Goal: Communication & Community: Participate in discussion

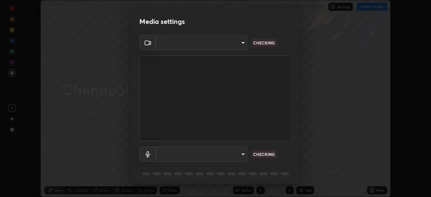
scroll to position [197, 431]
type input "f7d245abf0684c24fcfca86869c925f05e5e90ab47e824b3f573f0e27bb25b40"
click at [240, 156] on body "Erase all Chemical Bonding (5/12) Recording WAS SCHEDULED TO START AT 12:45 PM …" at bounding box center [215, 98] width 431 height 197
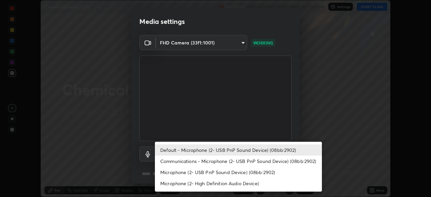
click at [238, 158] on li "Communications - Microphone (2- USB PnP Sound Device) (08bb:2902)" at bounding box center [238, 161] width 167 height 11
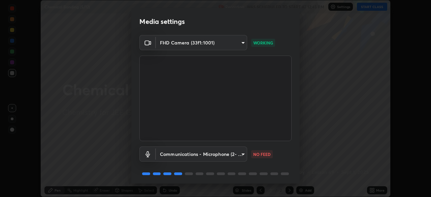
click at [235, 153] on body "Erase all Chemical Bonding (5/12) Recording WAS SCHEDULED TO START AT 12:45 PM …" at bounding box center [215, 98] width 431 height 197
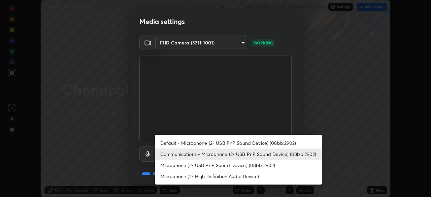
click at [235, 140] on li "Default - Microphone (2- USB PnP Sound Device) (08bb:2902)" at bounding box center [238, 142] width 167 height 11
type input "default"
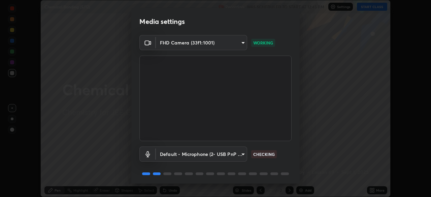
scroll to position [24, 0]
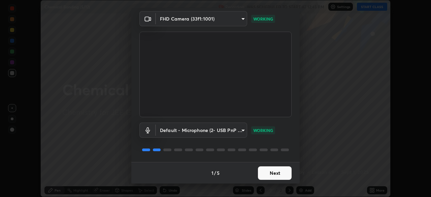
click at [266, 174] on button "Next" at bounding box center [275, 172] width 34 height 13
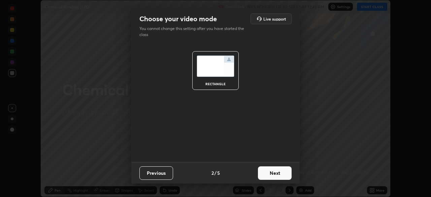
scroll to position [0, 0]
click at [269, 174] on button "Next" at bounding box center [275, 172] width 34 height 13
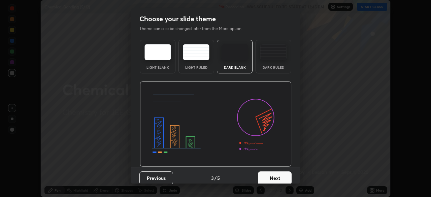
click at [270, 172] on button "Next" at bounding box center [275, 177] width 34 height 13
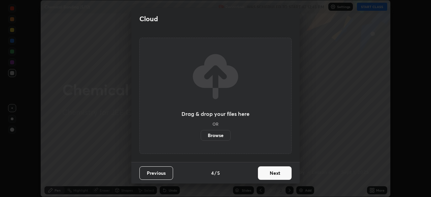
click at [270, 169] on button "Next" at bounding box center [275, 172] width 34 height 13
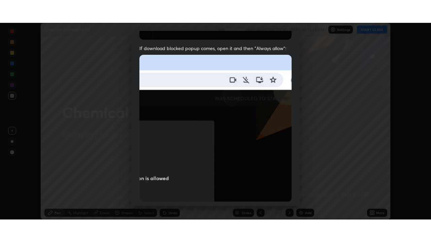
scroll to position [161, 0]
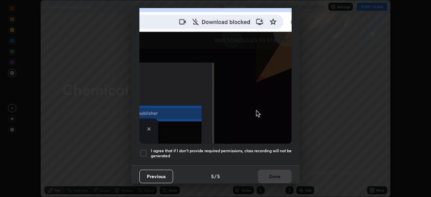
click at [146, 149] on div at bounding box center [143, 153] width 8 height 8
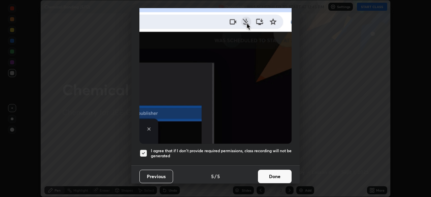
click at [270, 177] on button "Done" at bounding box center [275, 176] width 34 height 13
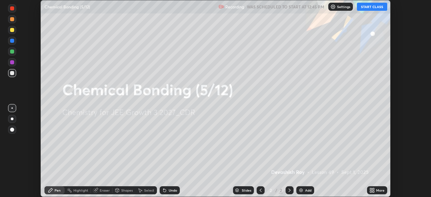
click at [374, 8] on button "START CLASS" at bounding box center [372, 7] width 30 height 8
click at [373, 189] on icon at bounding box center [373, 189] width 2 height 2
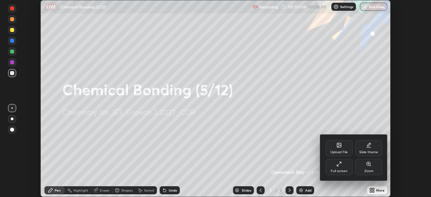
click at [341, 169] on div "Full screen" at bounding box center [339, 167] width 27 height 16
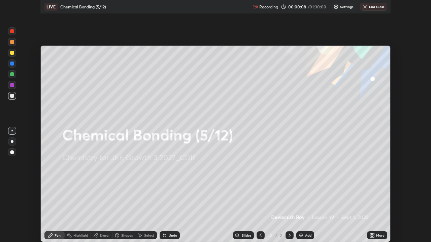
scroll to position [242, 431]
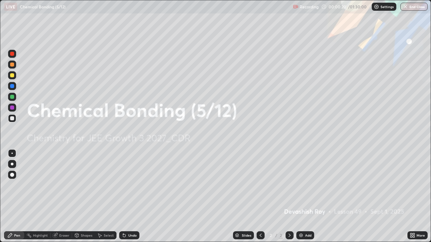
click at [302, 197] on img at bounding box center [300, 235] width 5 height 5
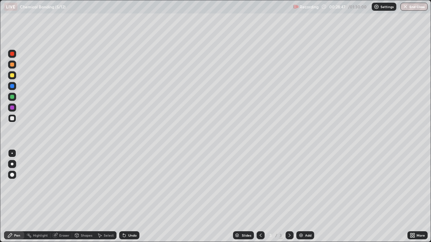
click at [105, 197] on div "Select" at bounding box center [109, 235] width 10 height 3
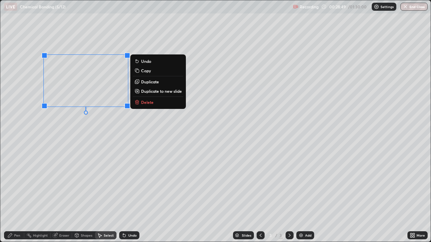
click at [154, 105] on button "Delete" at bounding box center [158, 102] width 50 height 8
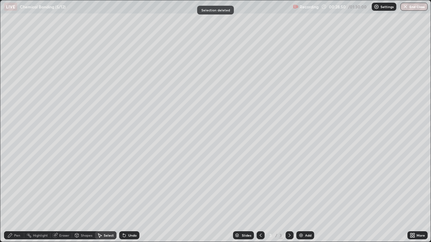
click at [12, 197] on icon at bounding box center [9, 235] width 5 height 5
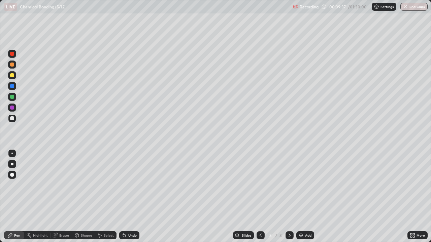
click at [127, 197] on div "Undo" at bounding box center [129, 236] width 20 height 8
click at [128, 197] on div "Undo" at bounding box center [132, 235] width 8 height 3
click at [128, 197] on div "Undo" at bounding box center [129, 236] width 20 height 8
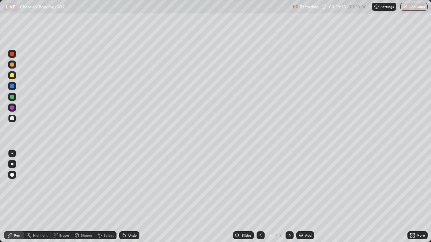
click at [127, 197] on div "Undo" at bounding box center [129, 236] width 20 height 8
click at [126, 197] on icon at bounding box center [124, 235] width 5 height 5
click at [125, 197] on icon at bounding box center [124, 235] width 5 height 5
click at [126, 197] on div "Undo" at bounding box center [129, 236] width 20 height 8
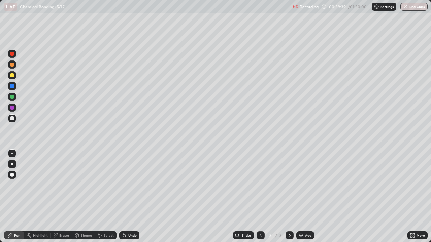
click at [127, 197] on div "Undo" at bounding box center [129, 236] width 20 height 8
click at [128, 197] on div "Undo" at bounding box center [132, 235] width 8 height 3
click at [127, 197] on div "Undo" at bounding box center [129, 236] width 20 height 8
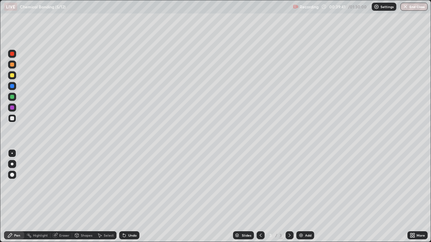
click at [127, 197] on div "Undo" at bounding box center [129, 236] width 20 height 8
click at [128, 197] on div "Undo" at bounding box center [132, 235] width 8 height 3
click at [130, 197] on div "Undo" at bounding box center [132, 235] width 8 height 3
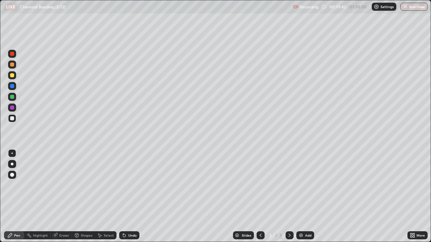
click at [129, 197] on div "Undo" at bounding box center [132, 235] width 8 height 3
click at [127, 197] on div "Undo" at bounding box center [129, 236] width 20 height 8
click at [133, 197] on div "Undo" at bounding box center [132, 235] width 8 height 3
click at [131, 197] on div "Undo" at bounding box center [129, 236] width 20 height 8
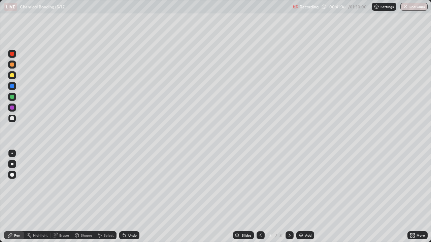
click at [130, 197] on div "Undo" at bounding box center [132, 235] width 8 height 3
click at [128, 197] on div "Undo" at bounding box center [132, 235] width 8 height 3
click at [127, 197] on div "Undo" at bounding box center [129, 236] width 20 height 8
click at [123, 197] on icon at bounding box center [124, 236] width 3 height 3
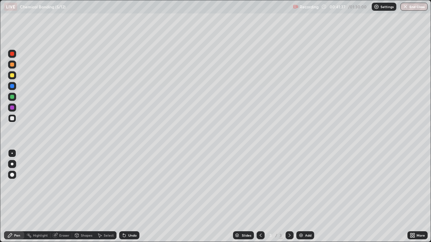
click at [123, 197] on icon at bounding box center [124, 236] width 3 height 3
click at [119, 197] on div "Undo" at bounding box center [129, 236] width 20 height 8
click at [120, 197] on div "Undo" at bounding box center [129, 236] width 20 height 8
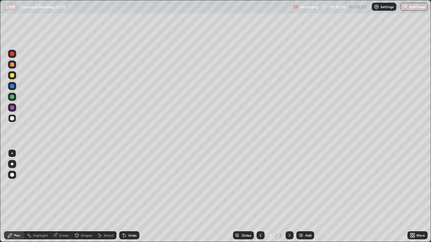
click at [121, 197] on div "Undo" at bounding box center [129, 236] width 20 height 8
click at [120, 197] on div "Undo" at bounding box center [129, 236] width 20 height 8
click at [123, 197] on icon at bounding box center [124, 236] width 3 height 3
click at [302, 197] on img at bounding box center [300, 235] width 5 height 5
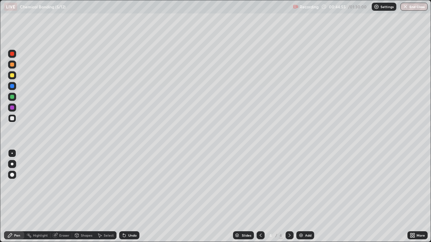
click at [60, 197] on div "Eraser" at bounding box center [64, 235] width 10 height 3
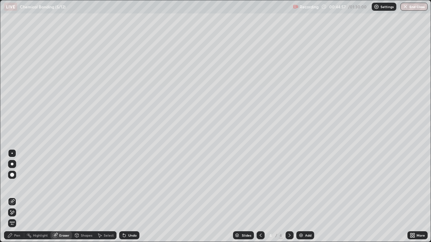
click at [14, 197] on div "Pen" at bounding box center [14, 236] width 20 height 8
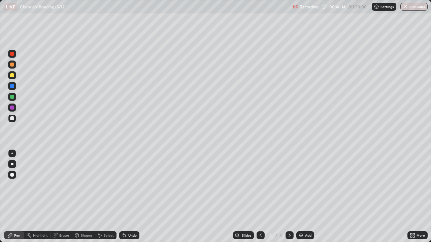
click at [86, 197] on div "Shapes" at bounding box center [86, 235] width 11 height 3
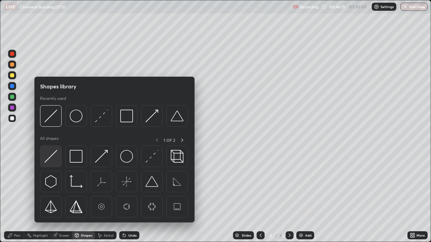
click at [55, 159] on img at bounding box center [50, 156] width 13 height 13
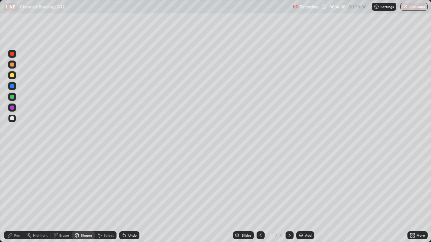
click at [17, 197] on div "Pen" at bounding box center [17, 235] width 6 height 3
click at [82, 197] on div "Shapes" at bounding box center [86, 235] width 11 height 3
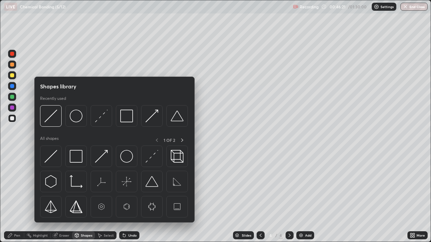
click at [62, 197] on div "Eraser" at bounding box center [64, 235] width 10 height 3
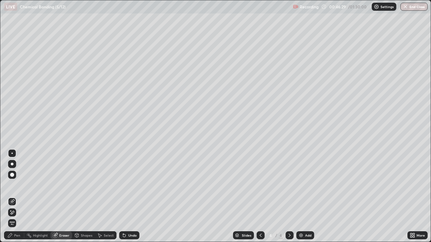
click at [13, 197] on div "Pen" at bounding box center [14, 236] width 20 height 8
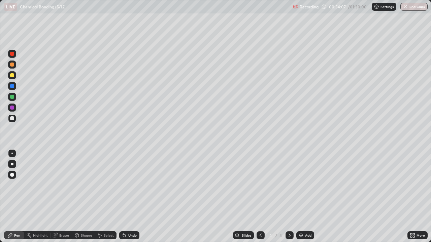
click at [304, 197] on div "Add" at bounding box center [305, 236] width 18 height 8
click at [126, 197] on div "Undo" at bounding box center [129, 236] width 20 height 8
click at [127, 197] on div "Undo" at bounding box center [129, 236] width 20 height 8
click at [132, 197] on div "Undo" at bounding box center [132, 235] width 8 height 3
click at [409, 10] on button "End Class" at bounding box center [413, 7] width 27 height 8
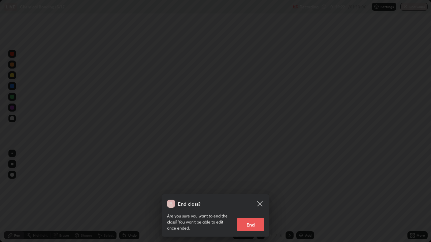
click at [258, 197] on button "End" at bounding box center [250, 224] width 27 height 13
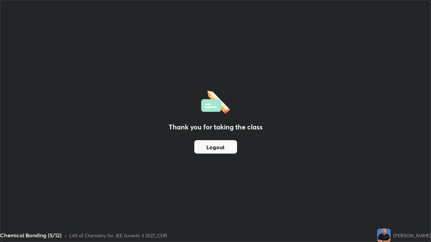
click at [217, 147] on button "Logout" at bounding box center [215, 146] width 43 height 13
